Goal: Task Accomplishment & Management: Manage account settings

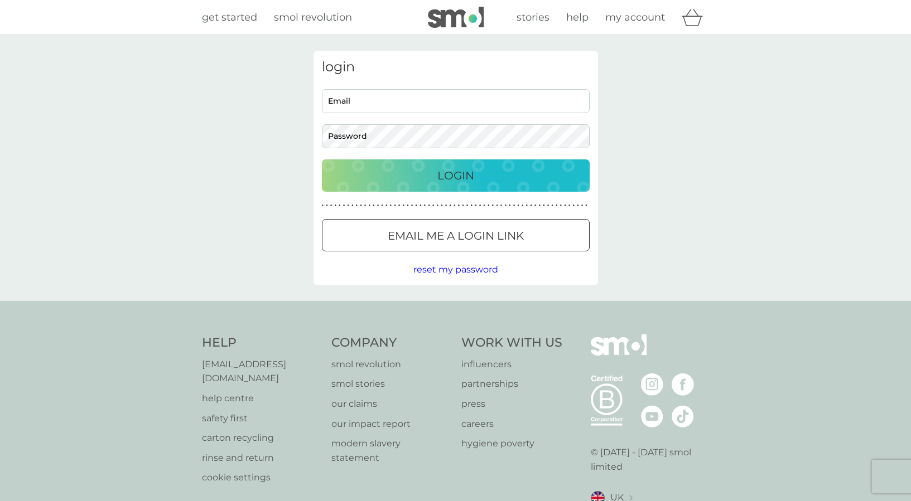
scroll to position [0, 1]
click at [359, 96] on input "Email" at bounding box center [456, 101] width 268 height 24
click at [356, 99] on input "Email" at bounding box center [456, 101] width 268 height 24
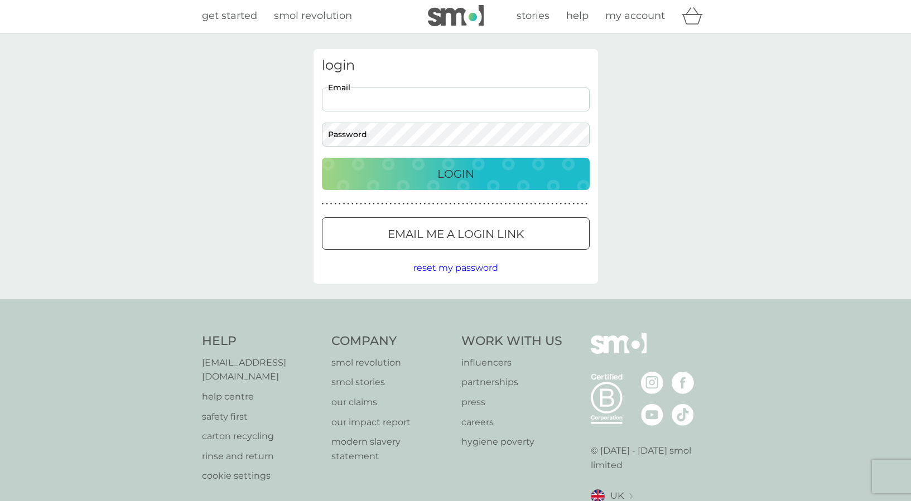
type input "[EMAIL_ADDRESS][DOMAIN_NAME]"
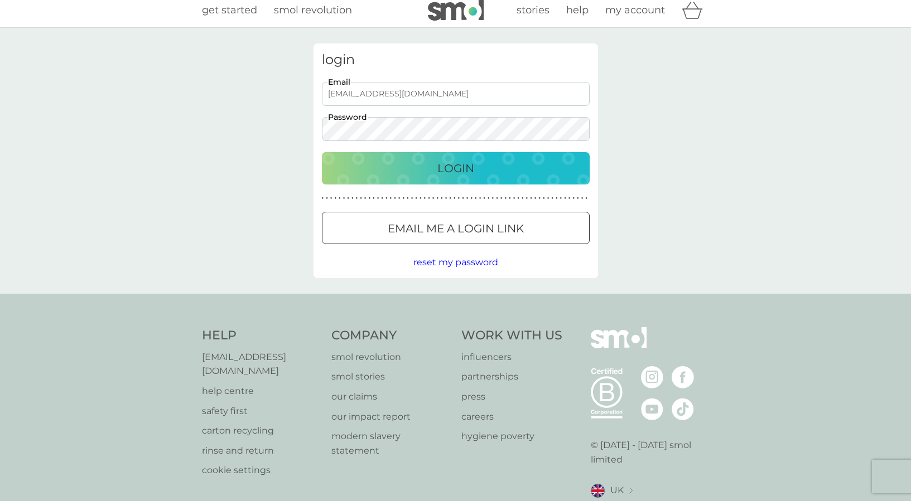
scroll to position [8, 0]
click at [443, 165] on p "Login" at bounding box center [455, 167] width 37 height 18
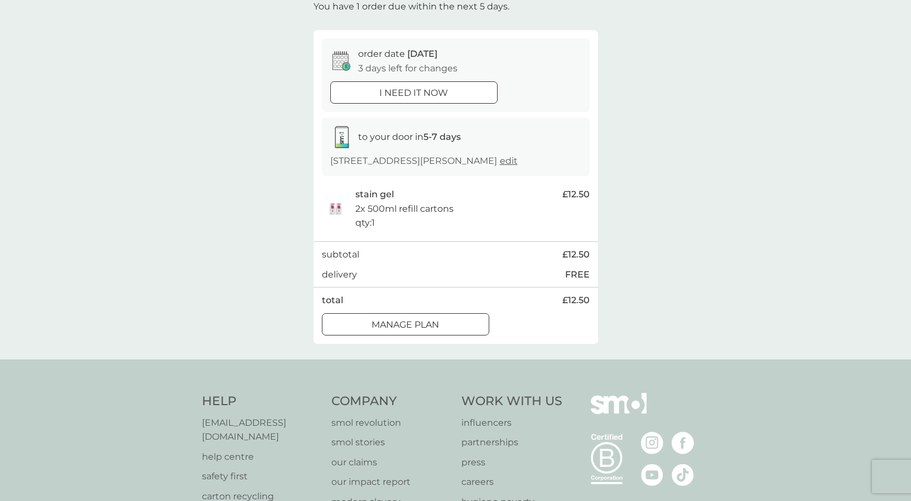
scroll to position [90, 0]
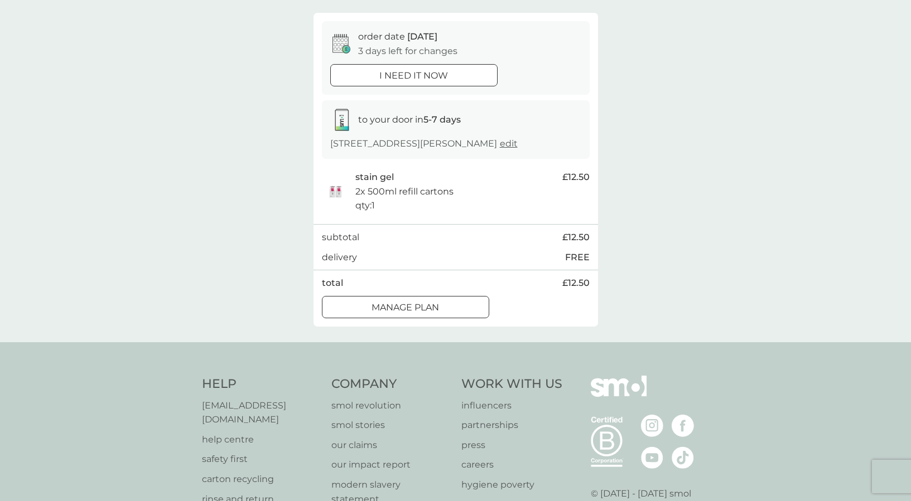
click at [425, 302] on div at bounding box center [405, 308] width 40 height 12
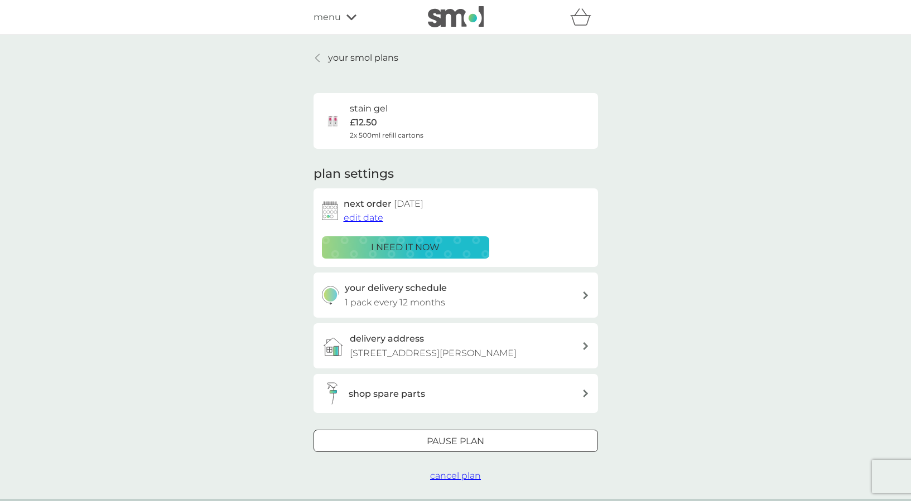
click at [367, 214] on span "edit date" at bounding box center [364, 218] width 40 height 11
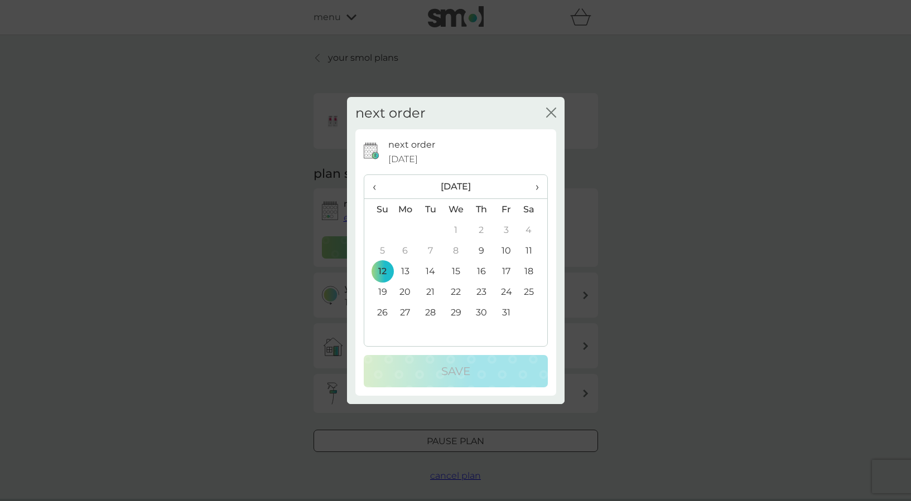
click at [534, 186] on span "›" at bounding box center [532, 186] width 11 height 23
click at [481, 247] on td "5" at bounding box center [481, 250] width 25 height 21
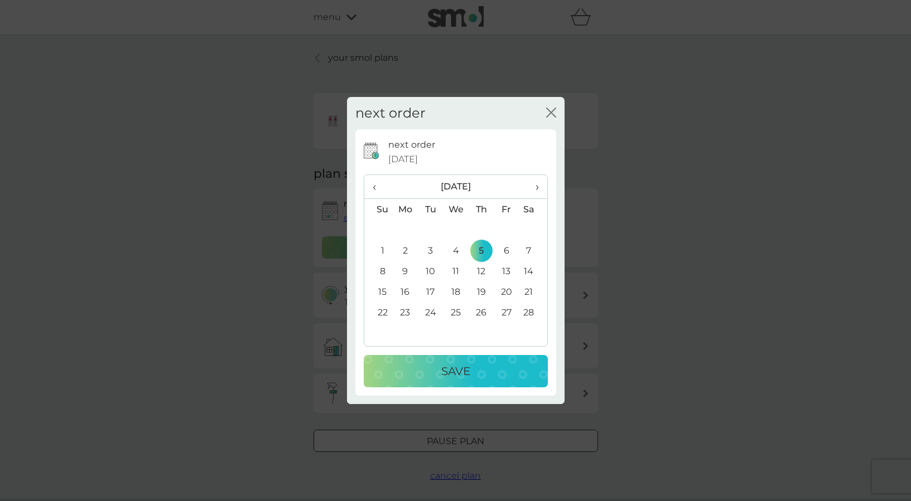
click at [462, 369] on p "Save" at bounding box center [455, 372] width 29 height 18
